Goal: Task Accomplishment & Management: Manage account settings

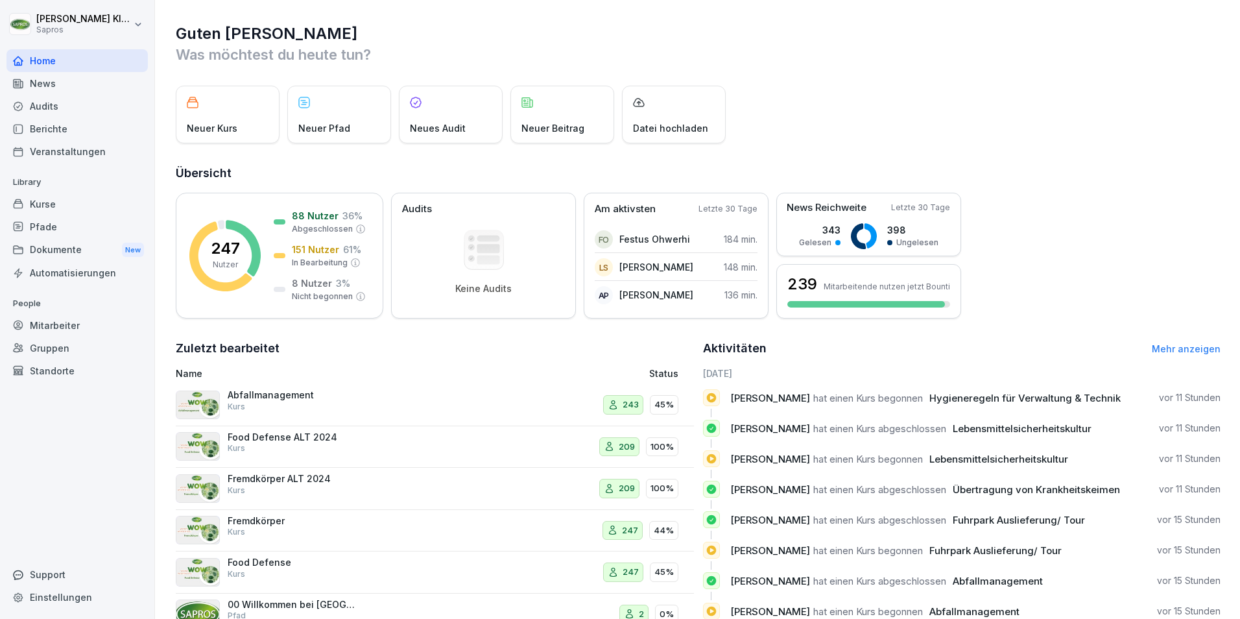
click at [58, 325] on div "Mitarbeiter" at bounding box center [76, 325] width 141 height 23
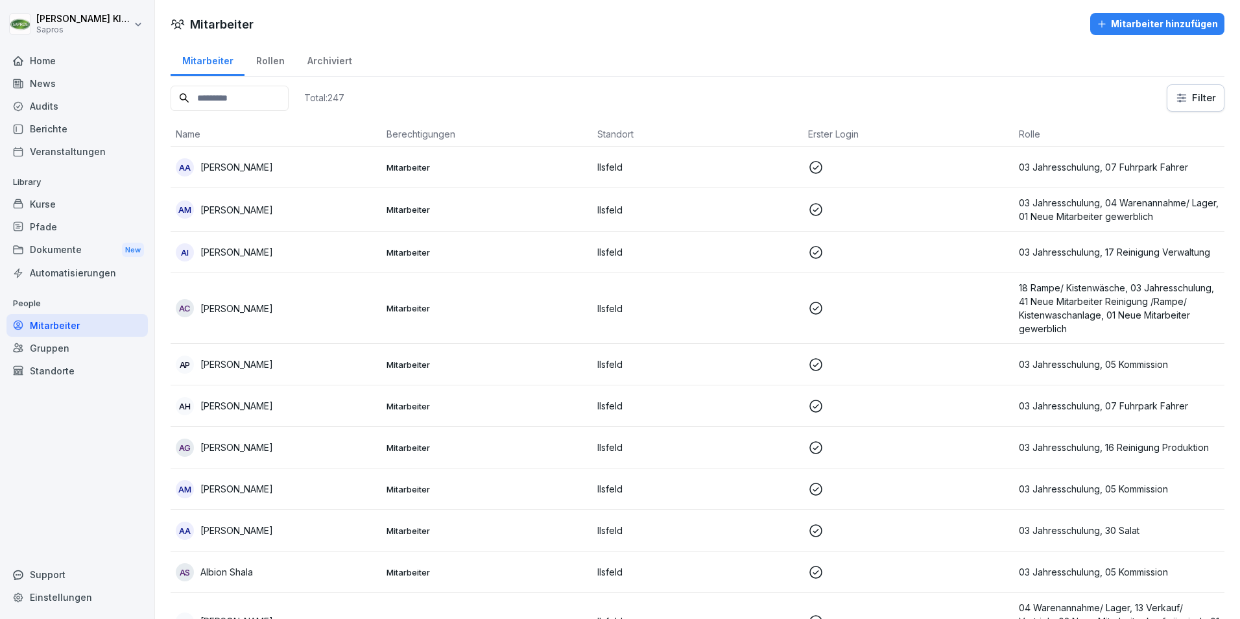
click at [233, 104] on input at bounding box center [230, 98] width 118 height 25
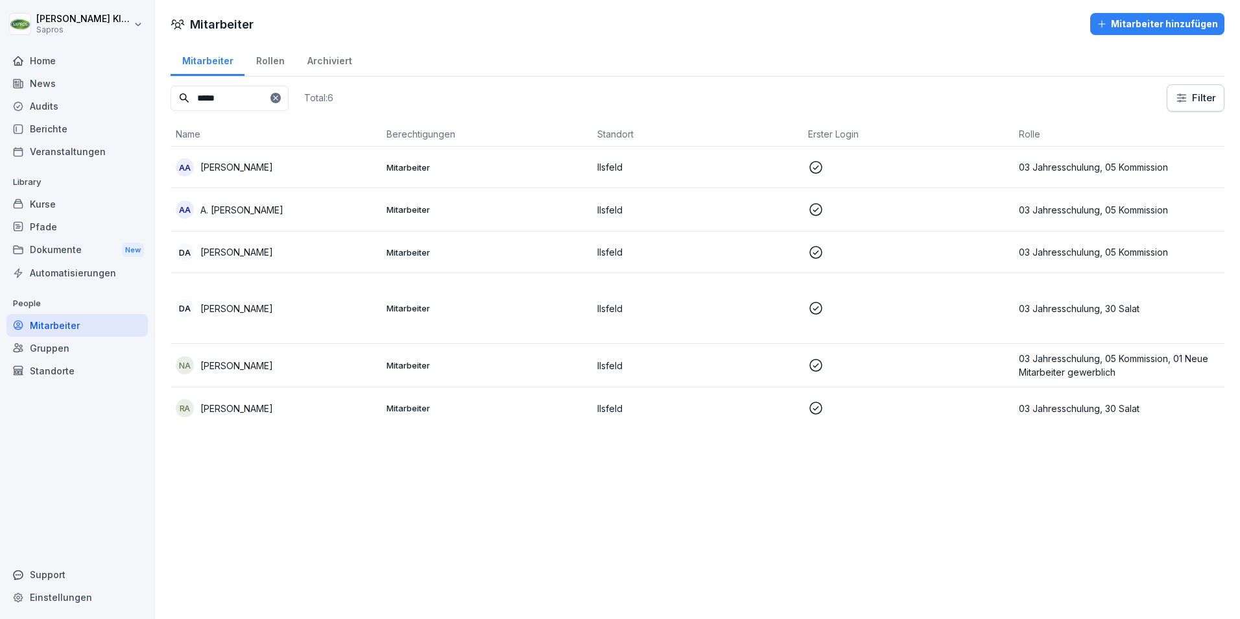
type input "*****"
click at [1106, 362] on p "03 Jahresschulung, 05 Kommission, 01 Neue Mitarbeiter gewerblich" at bounding box center [1119, 365] width 200 height 27
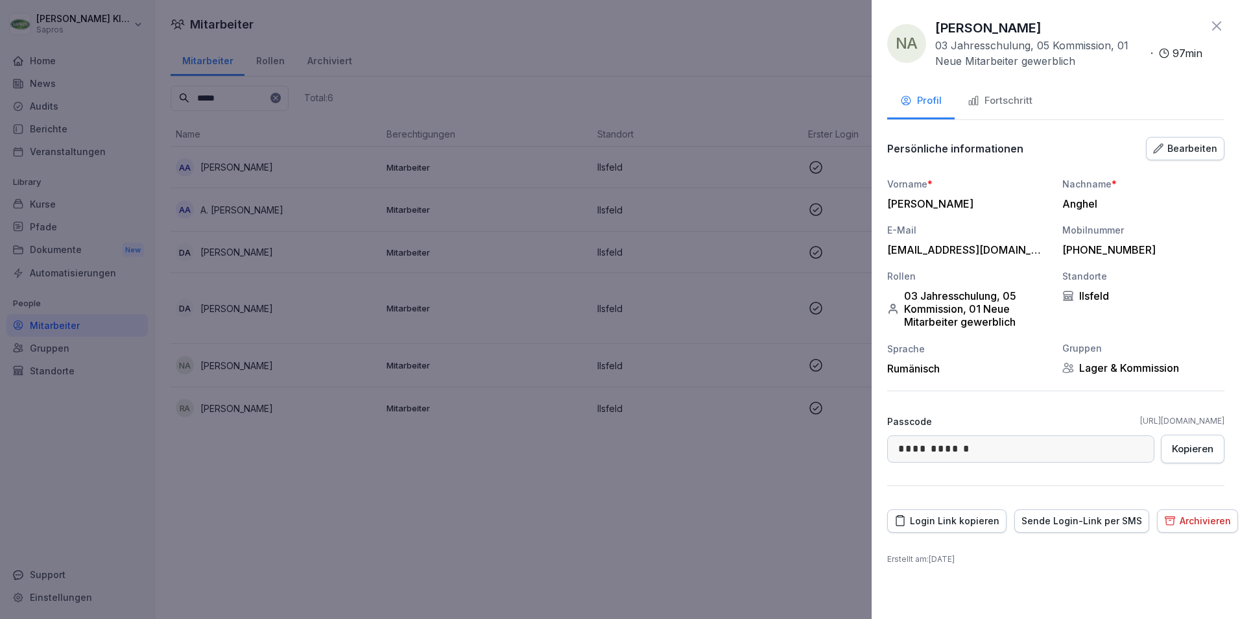
click at [1001, 99] on div "Fortschritt" at bounding box center [1000, 100] width 65 height 15
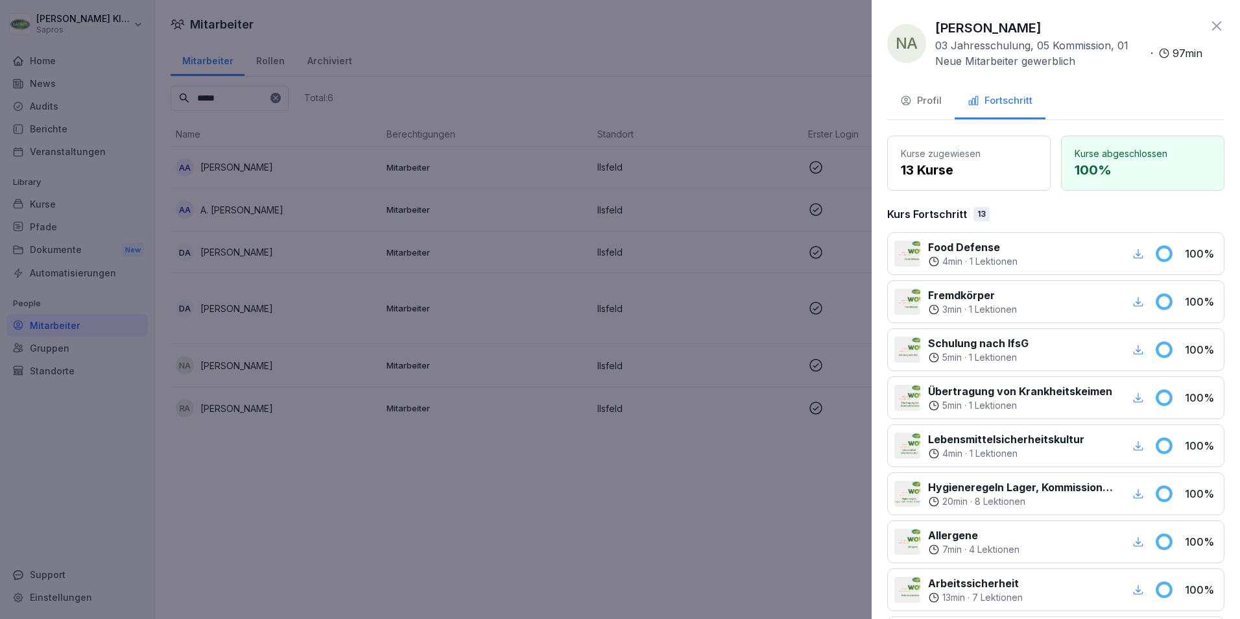
click at [1212, 24] on icon at bounding box center [1217, 26] width 16 height 16
